Goal: Obtain resource: Obtain resource

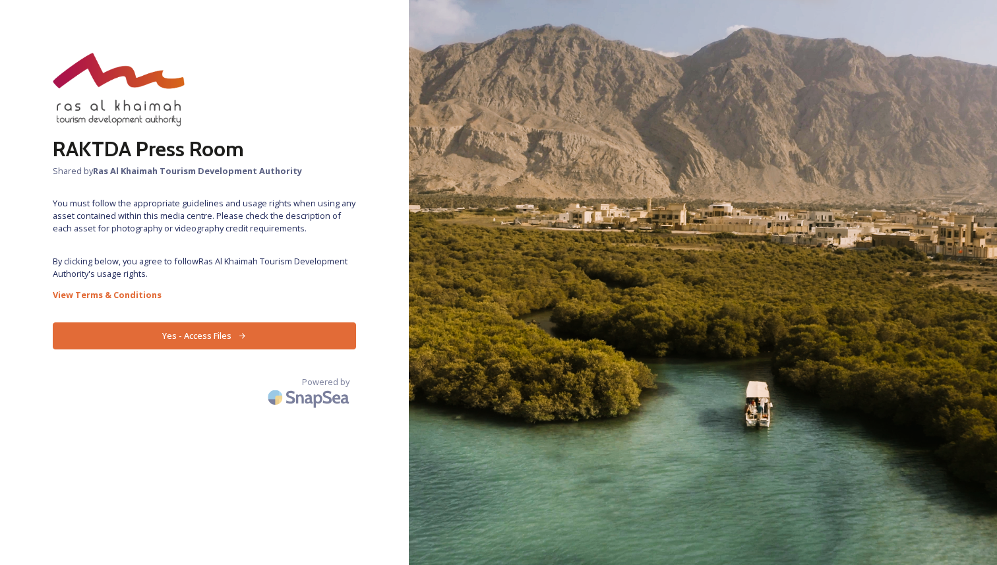
click at [269, 333] on button "Yes - Access Files" at bounding box center [204, 335] width 303 height 27
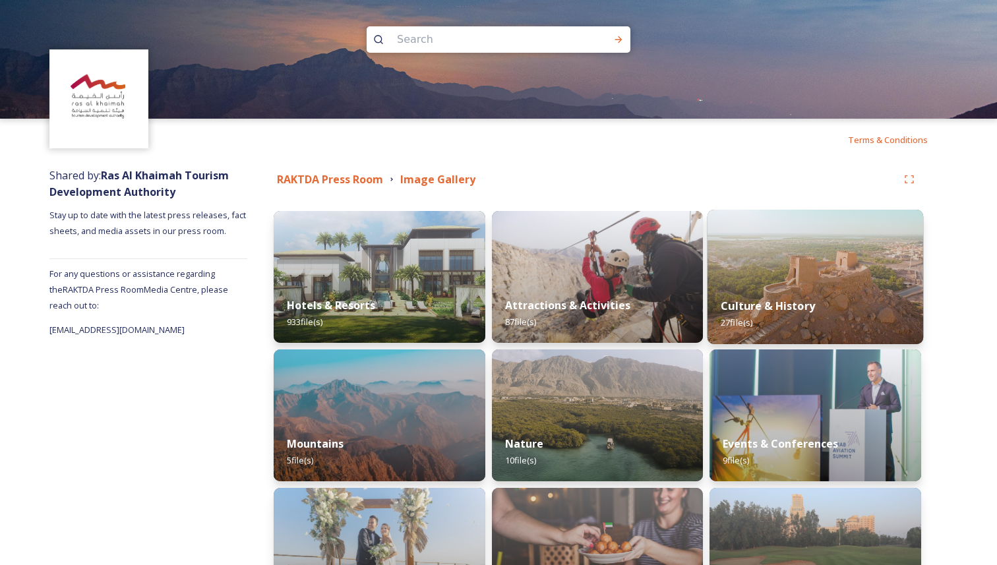
click at [730, 266] on img at bounding box center [816, 277] width 216 height 135
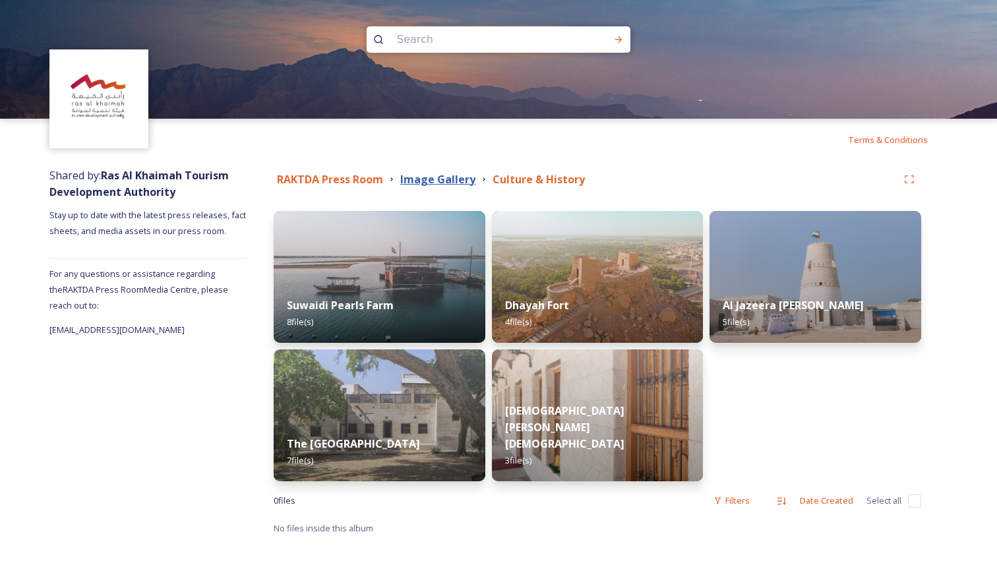
click at [437, 180] on strong "Image Gallery" at bounding box center [437, 179] width 75 height 15
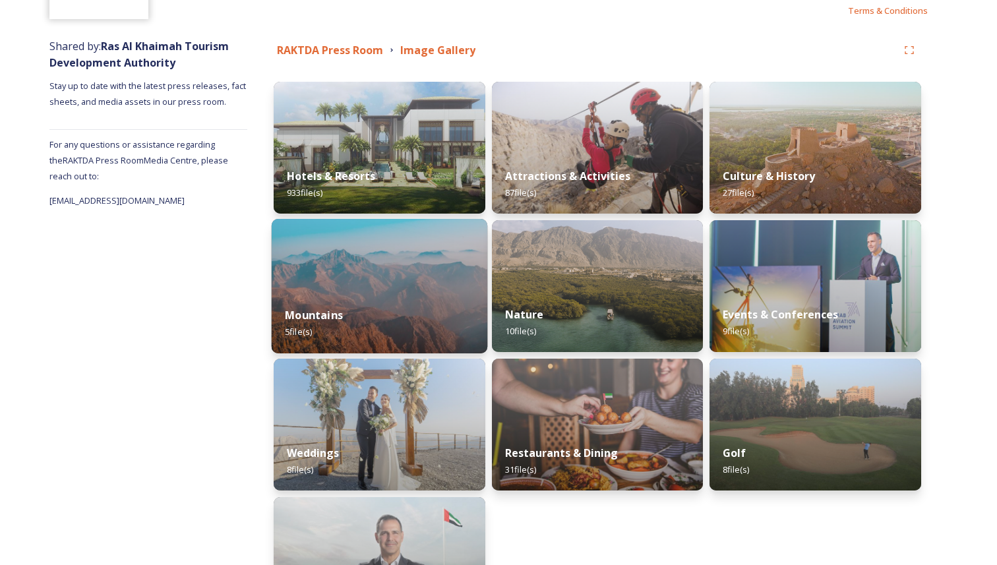
scroll to position [143, 0]
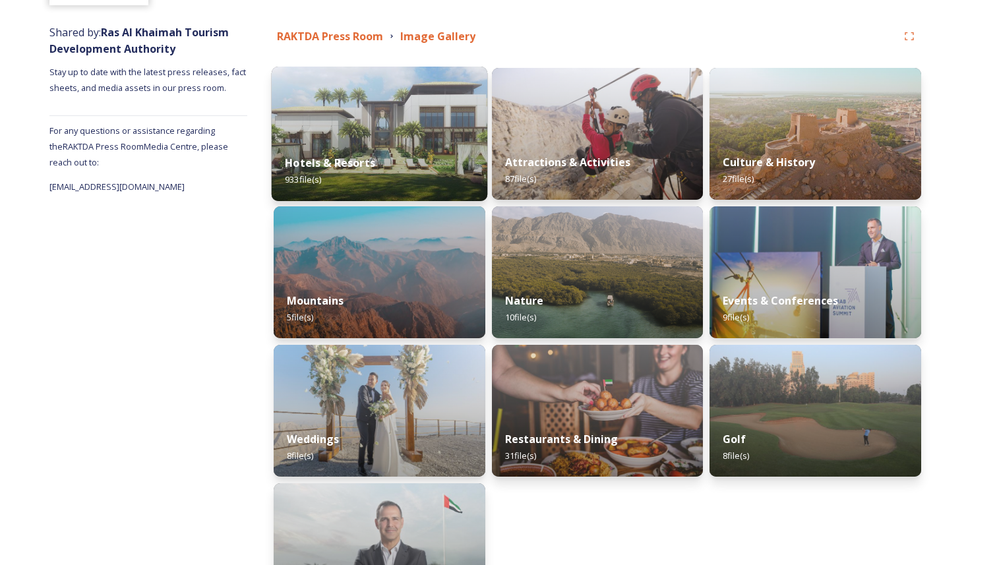
click at [435, 122] on img at bounding box center [380, 134] width 216 height 135
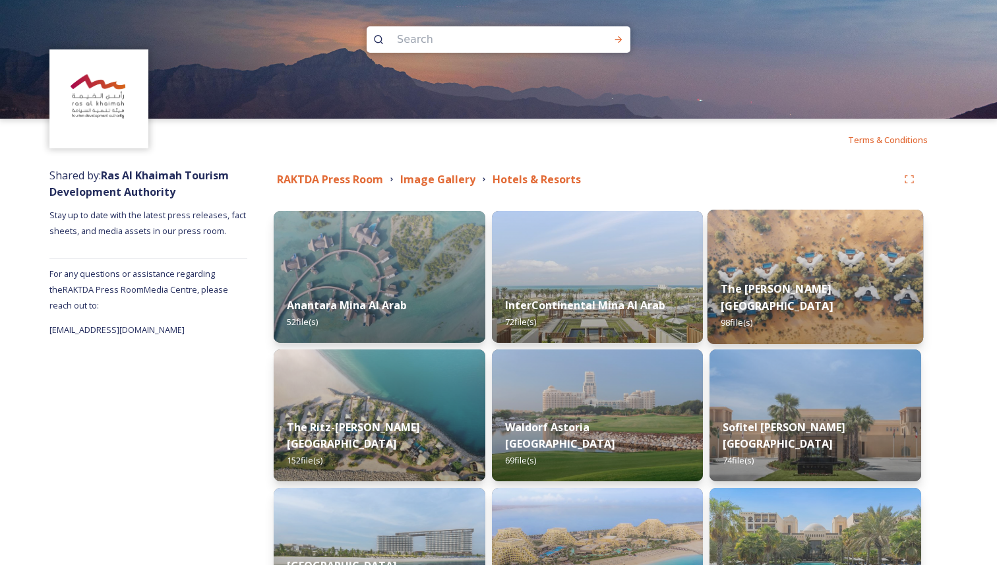
click at [758, 262] on img at bounding box center [816, 277] width 216 height 135
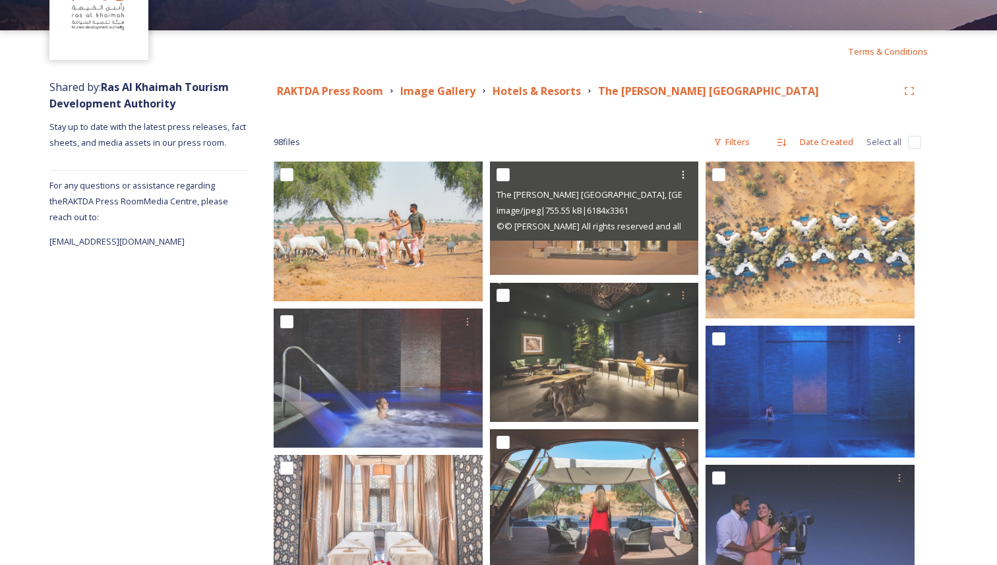
scroll to position [99, 0]
